Goal: Task Accomplishment & Management: Manage account settings

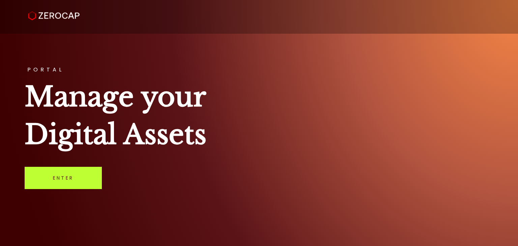
click at [86, 180] on link "Enter" at bounding box center [63, 178] width 77 height 22
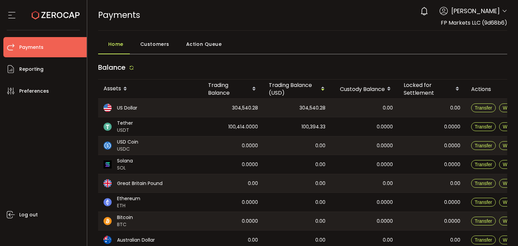
click at [149, 42] on span "Customers" at bounding box center [154, 43] width 29 height 13
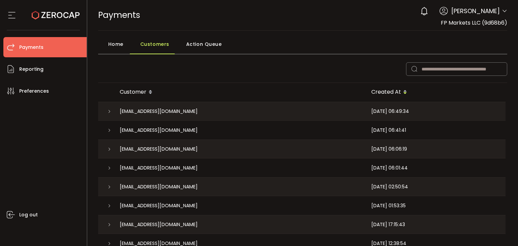
click at [9, 16] on icon at bounding box center [12, 15] width 10 height 10
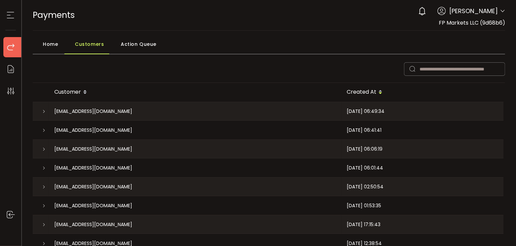
click at [9, 16] on icon at bounding box center [10, 15] width 10 height 10
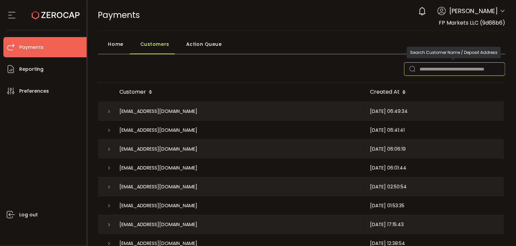
click at [455, 69] on input "text" at bounding box center [454, 68] width 101 height 13
paste input "**********"
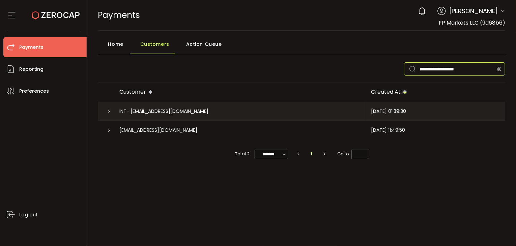
type input "**********"
click at [352, 111] on div "INT- [EMAIL_ADDRESS][DOMAIN_NAME]" at bounding box center [240, 111] width 252 height 18
click at [253, 134] on div "[EMAIL_ADDRESS][DOMAIN_NAME]" at bounding box center [240, 130] width 252 height 19
click at [118, 45] on span "Home" at bounding box center [115, 43] width 15 height 13
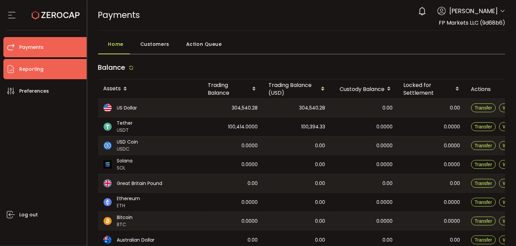
click at [45, 72] on li "Reporting" at bounding box center [44, 69] width 83 height 20
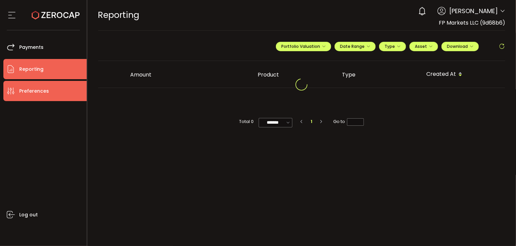
click at [47, 91] on span "Preferences" at bounding box center [34, 91] width 30 height 10
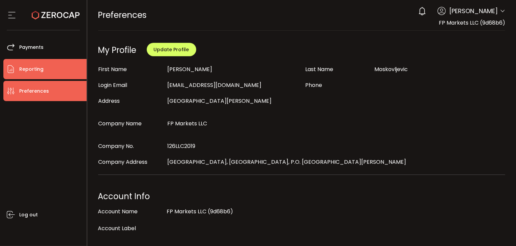
click at [34, 70] on span "Reporting" at bounding box center [31, 69] width 24 height 10
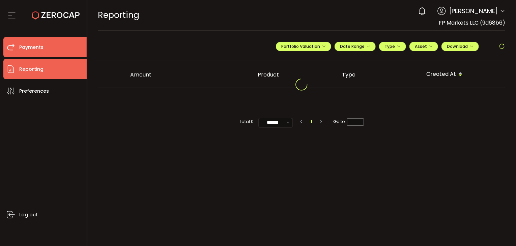
click at [29, 48] on span "Payments" at bounding box center [31, 48] width 24 height 10
